Goal: Task Accomplishment & Management: Manage account settings

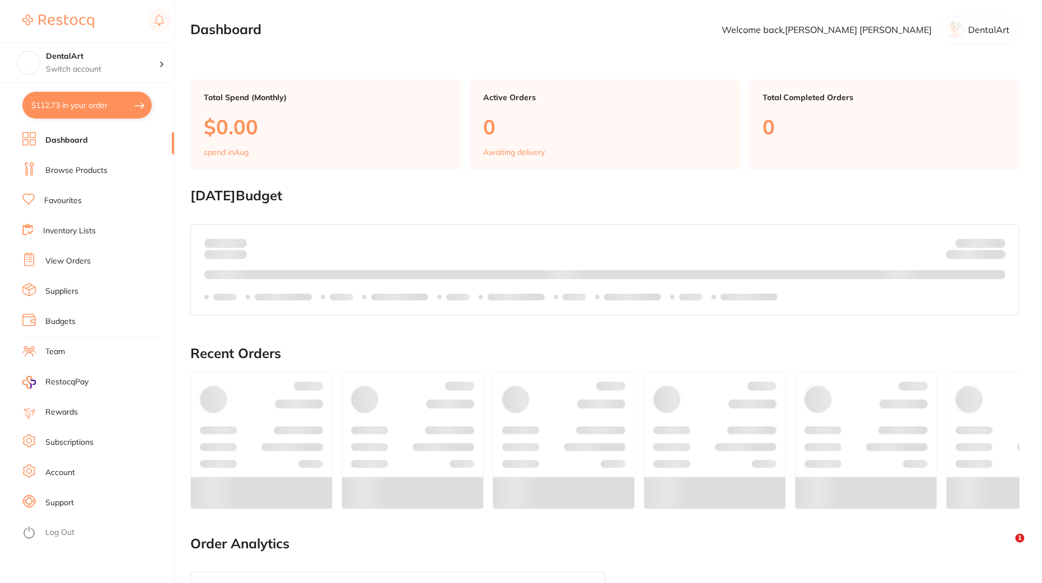
click at [77, 266] on link "View Orders" at bounding box center [67, 261] width 45 height 11
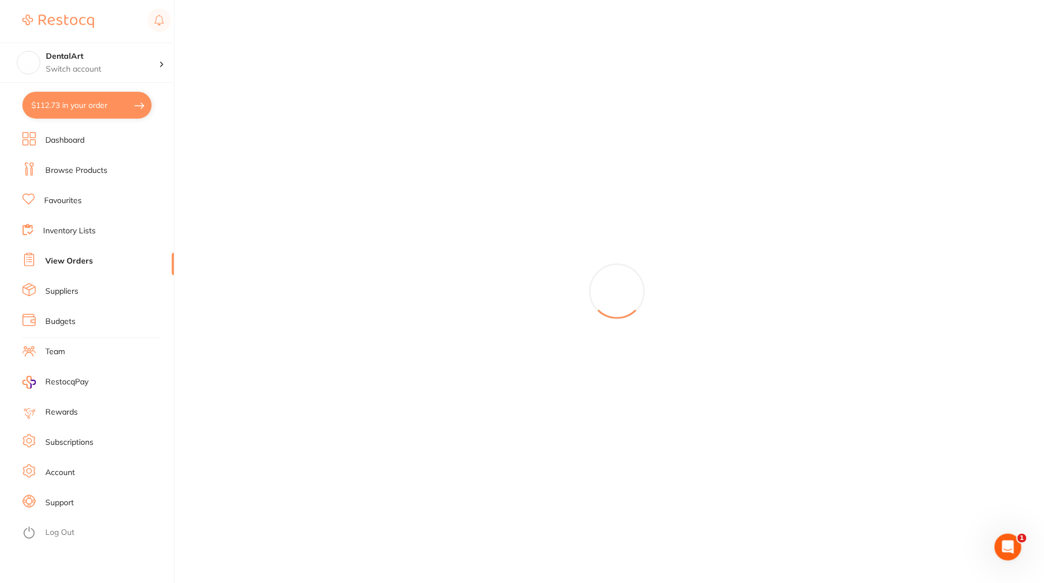
click at [74, 292] on link "Suppliers" at bounding box center [61, 291] width 33 height 11
click at [67, 349] on li "Team" at bounding box center [98, 352] width 152 height 17
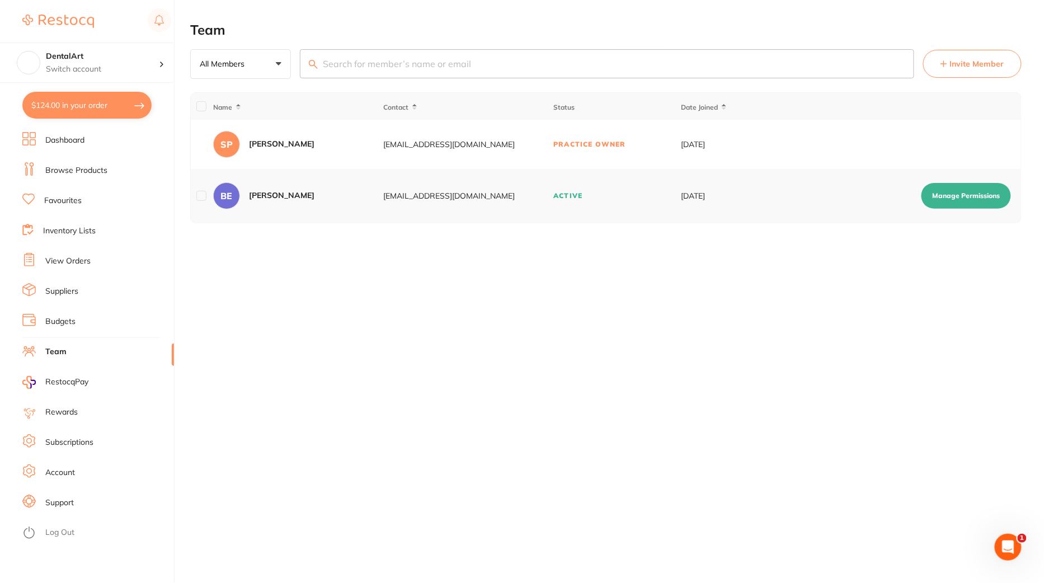
click at [991, 61] on span "Invite Member" at bounding box center [977, 63] width 54 height 11
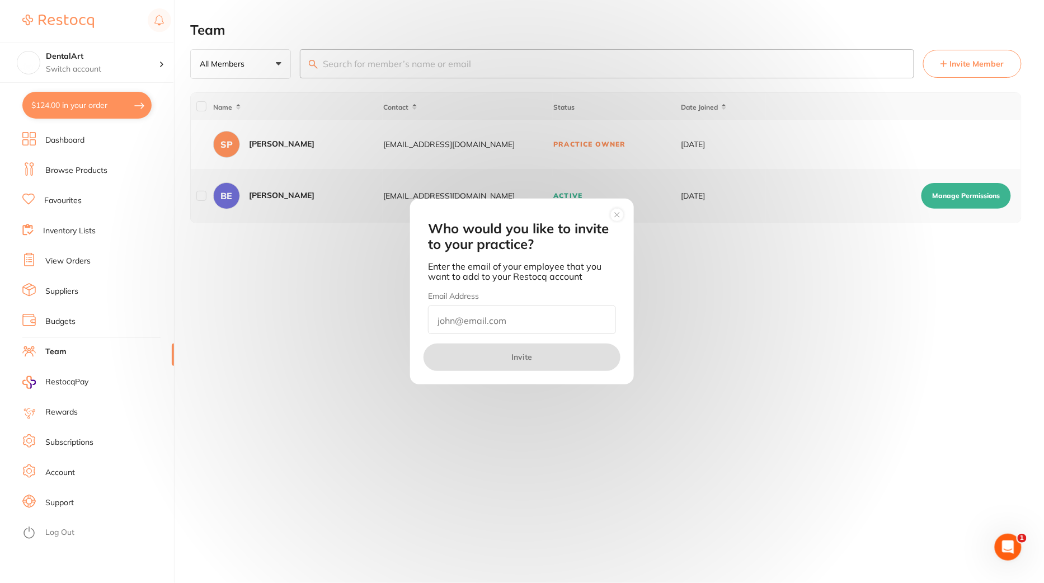
click at [554, 312] on input "email" at bounding box center [522, 320] width 188 height 29
paste input "[EMAIL_ADDRESS][DOMAIN_NAME]"
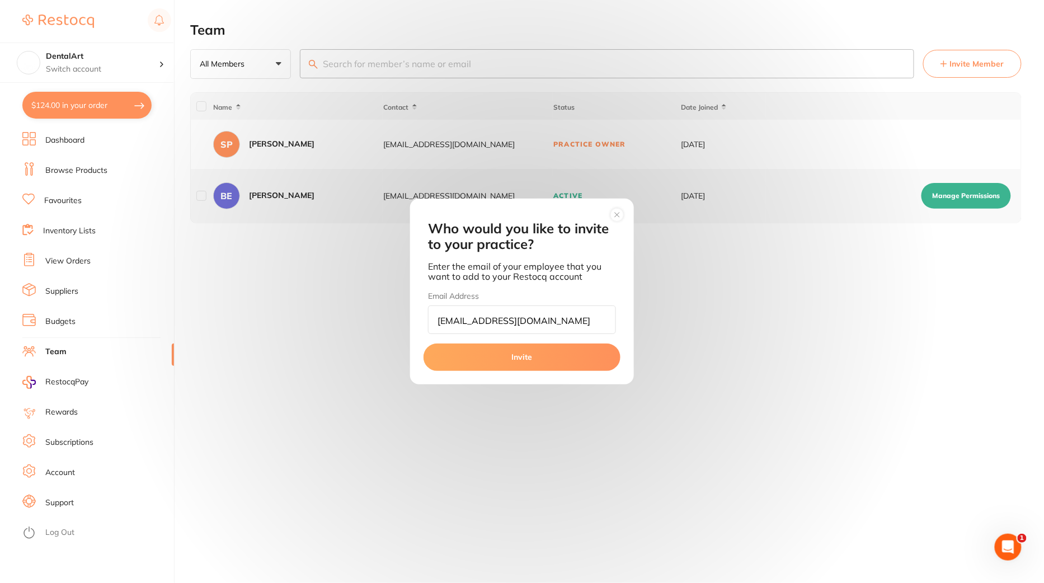
type input "[EMAIL_ADDRESS][DOMAIN_NAME]"
click at [546, 351] on button "Invite" at bounding box center [522, 357] width 197 height 27
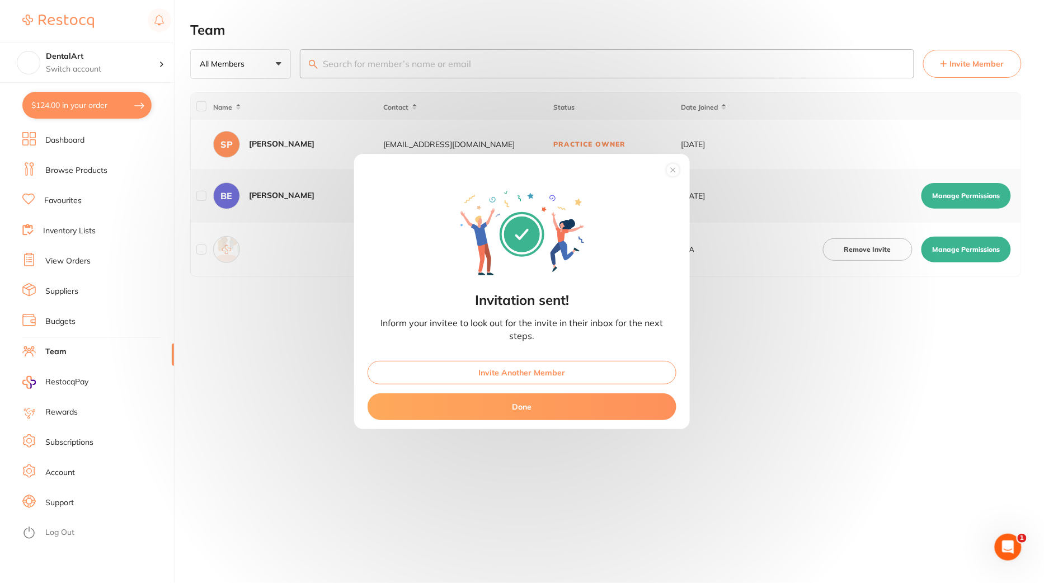
click at [533, 407] on button "Done" at bounding box center [522, 406] width 309 height 27
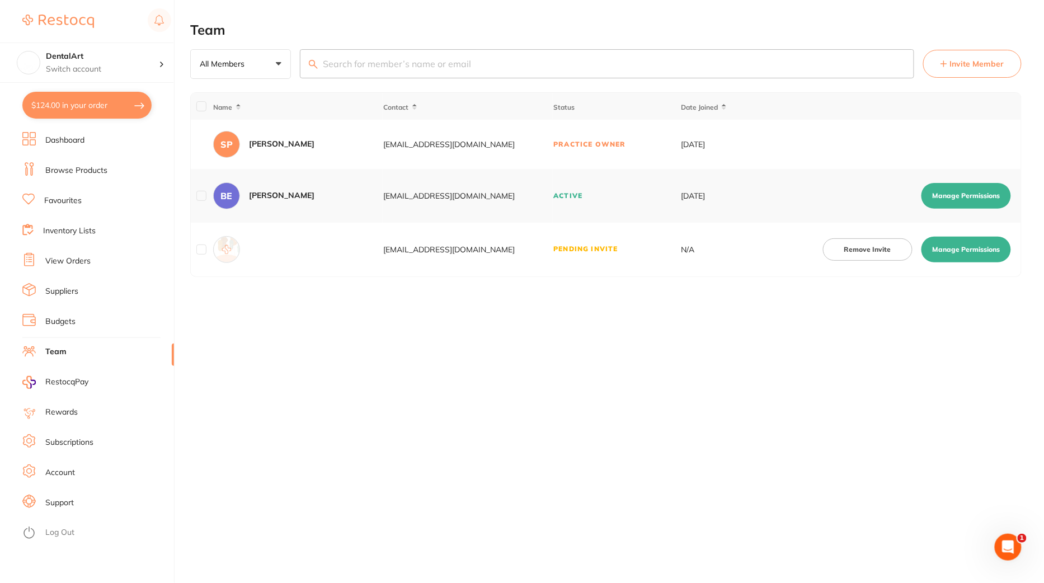
click at [945, 234] on td "Remove Invite Manage Permissions" at bounding box center [893, 250] width 255 height 54
click at [945, 251] on button "Manage Permissions" at bounding box center [967, 250] width 90 height 26
checkbox input "true"
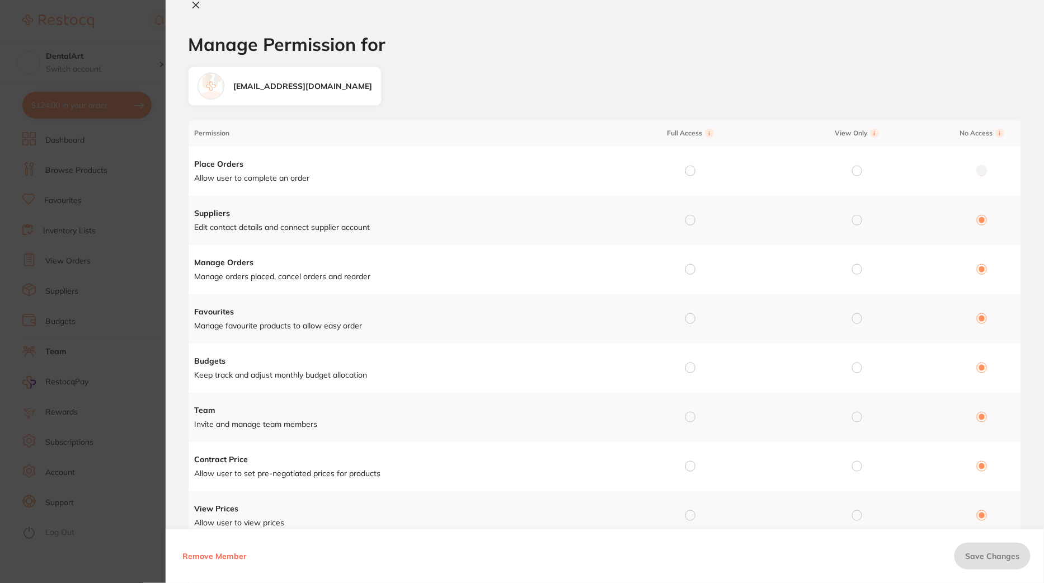
click at [691, 170] on input "radio" at bounding box center [691, 171] width 10 height 10
radio input "true"
radio input "false"
click at [688, 222] on input "radio" at bounding box center [691, 220] width 10 height 10
radio input "true"
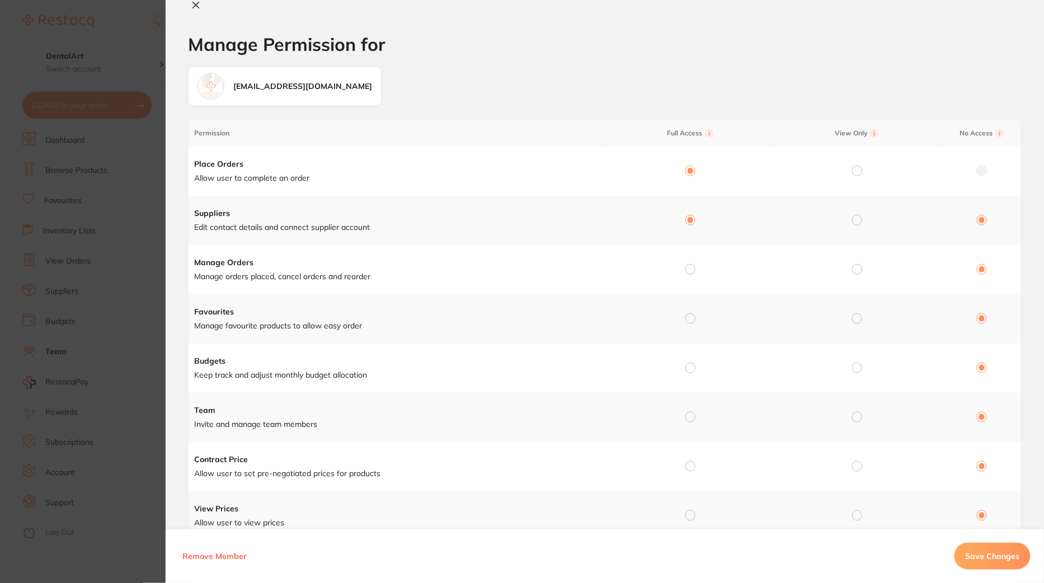
radio input "false"
click at [693, 269] on input "radio" at bounding box center [691, 269] width 10 height 10
radio input "true"
radio input "false"
click at [693, 319] on input "radio" at bounding box center [691, 318] width 10 height 10
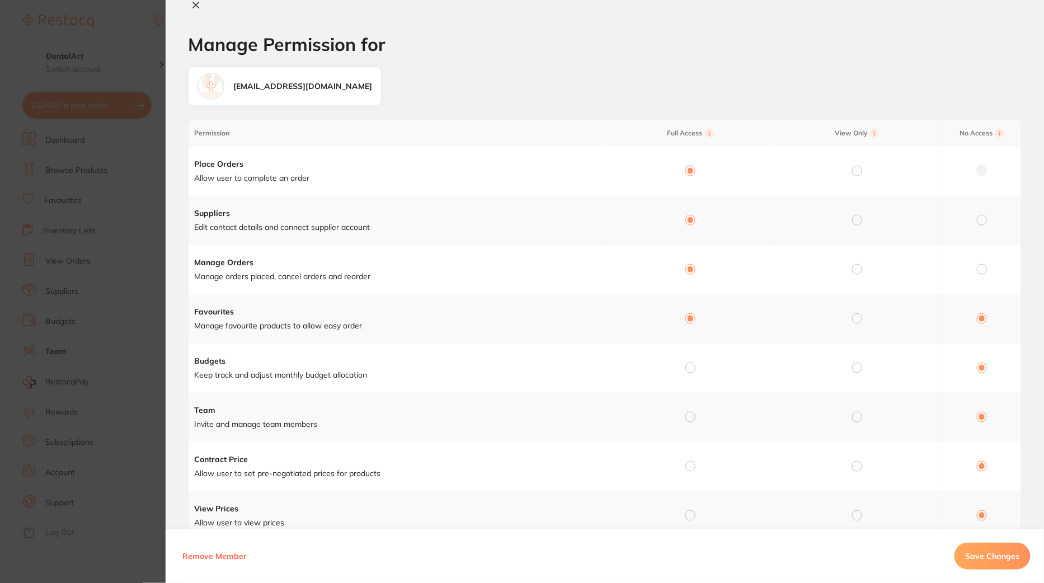
radio input "true"
radio input "false"
click at [692, 360] on td at bounding box center [688, 368] width 167 height 49
click at [692, 365] on input "radio" at bounding box center [691, 368] width 10 height 10
radio input "true"
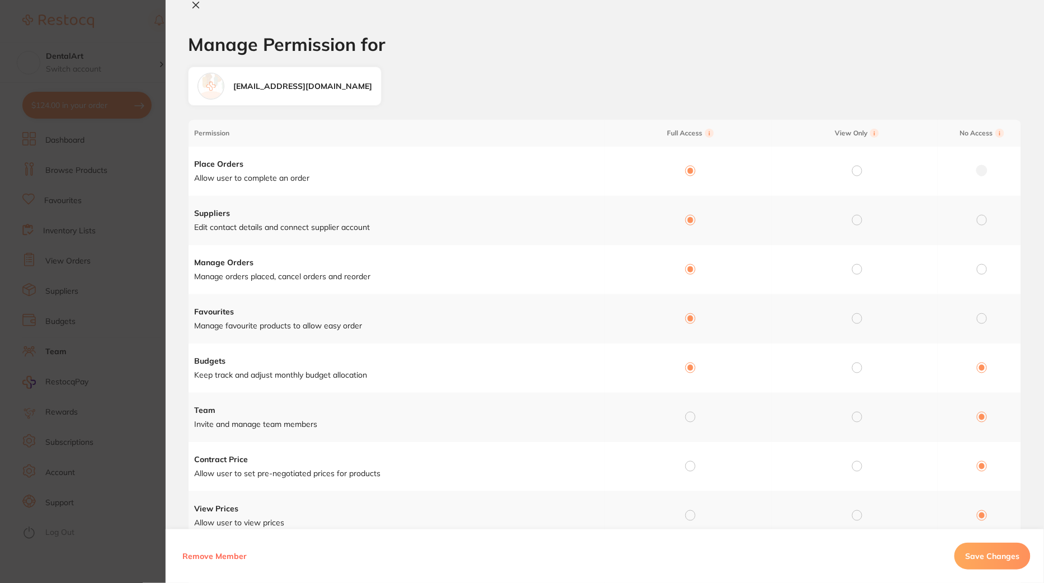
radio input "false"
click at [692, 416] on input "radio" at bounding box center [691, 417] width 10 height 10
radio input "true"
radio input "false"
click at [692, 461] on input "radio" at bounding box center [691, 466] width 10 height 10
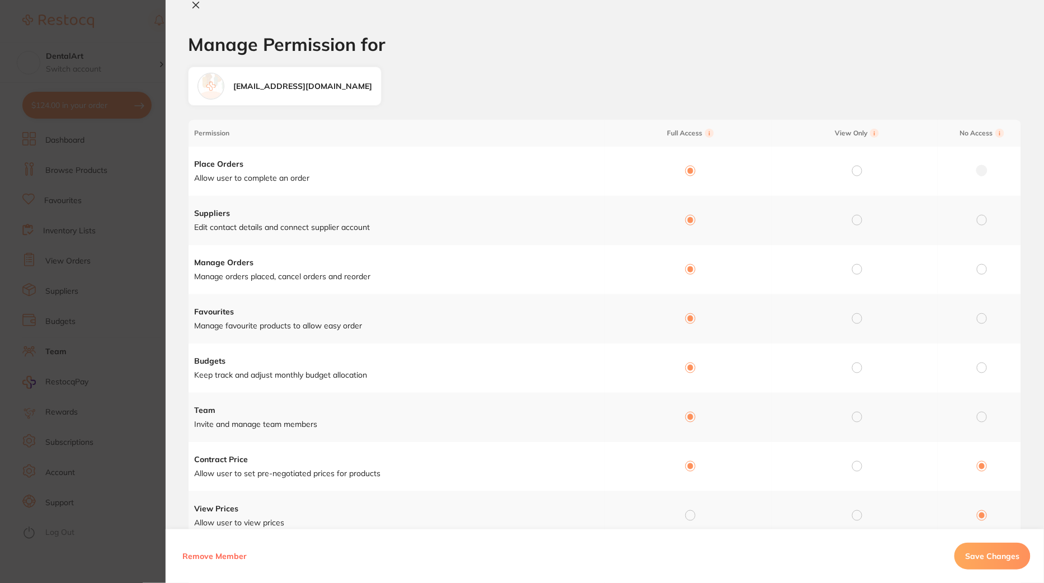
radio input "true"
radio input "false"
click at [690, 517] on input "radio" at bounding box center [691, 515] width 10 height 10
radio input "true"
radio input "false"
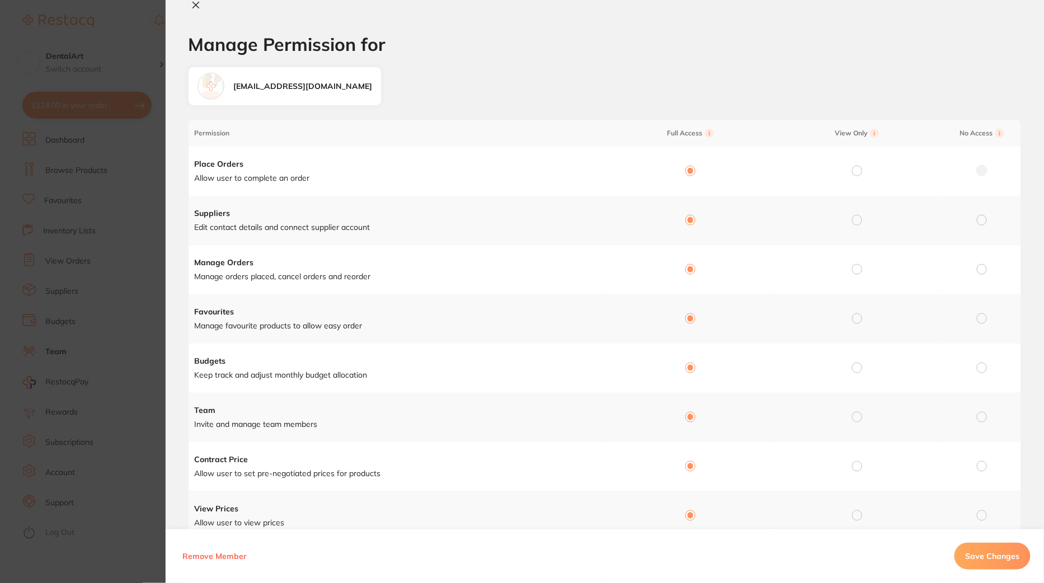
scroll to position [139, 0]
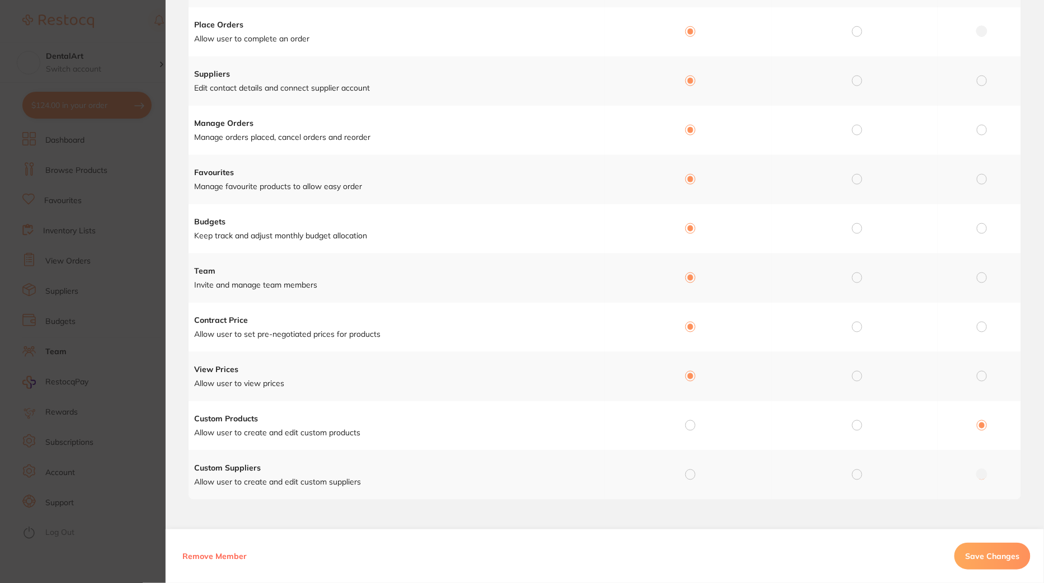
click at [687, 427] on input "radio" at bounding box center [691, 425] width 10 height 10
radio input "true"
radio input "false"
click at [690, 471] on input "radio" at bounding box center [691, 475] width 10 height 10
radio input "true"
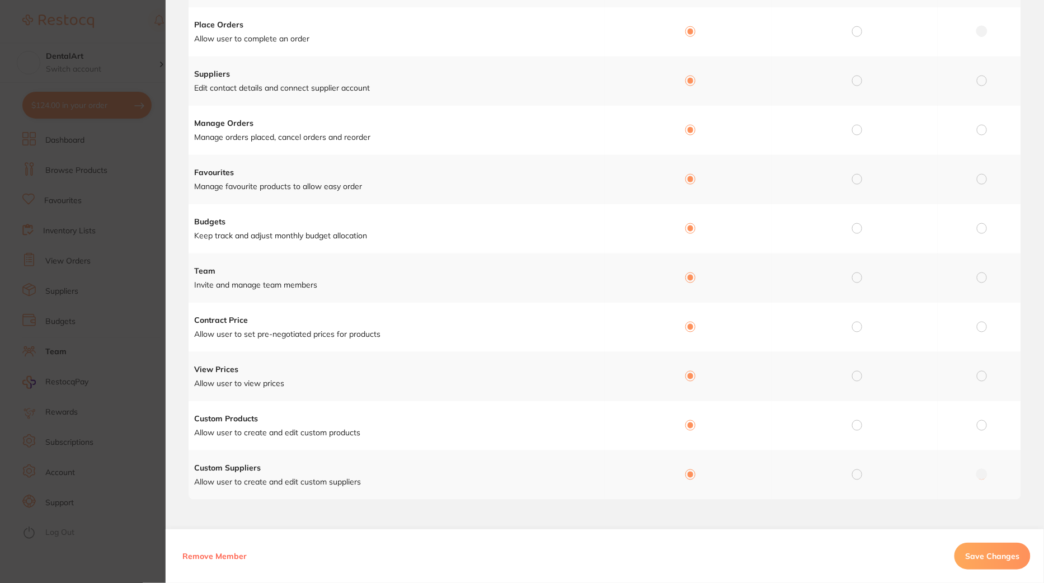
radio input "false"
click at [983, 550] on button "Save Changes" at bounding box center [993, 556] width 76 height 27
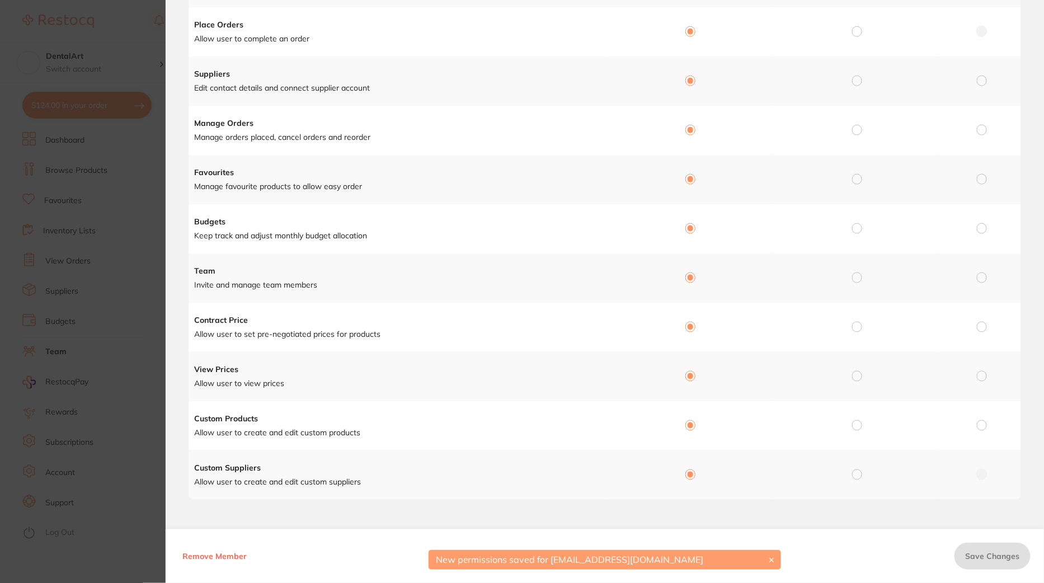
click at [115, 311] on section "Manage Permission for Manage Permission for [EMAIL_ADDRESS][DOMAIN_NAME] Permis…" at bounding box center [522, 291] width 1044 height 583
